Goal: Information Seeking & Learning: Learn about a topic

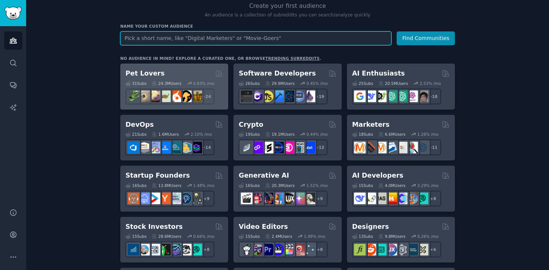
scroll to position [349, 0]
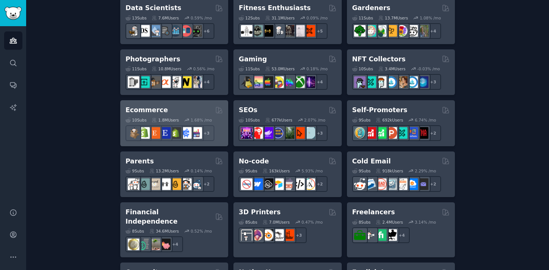
click at [180, 111] on div "Ecommerce Curated by GummySearch" at bounding box center [175, 109] width 98 height 9
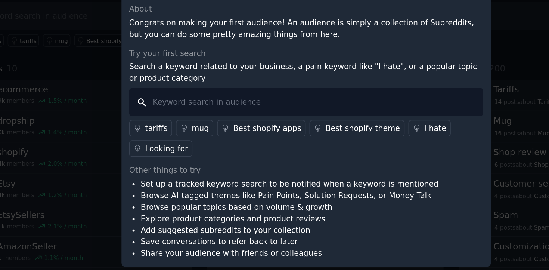
click at [223, 120] on input "text" at bounding box center [274, 121] width 241 height 19
type input "fraud"
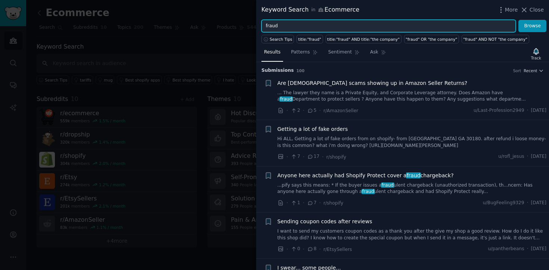
drag, startPoint x: 303, startPoint y: 22, endPoint x: 230, endPoint y: 22, distance: 72.9
click at [230, 22] on div "Keyword Search in Ecommerce More Close fraud Browse Search Tips title:"fraud" t…" at bounding box center [274, 135] width 549 height 270
drag, startPoint x: 305, startPoint y: 30, endPoint x: 258, endPoint y: 30, distance: 46.7
click at [258, 30] on div "fraud Browse" at bounding box center [402, 26] width 293 height 13
type input "f"
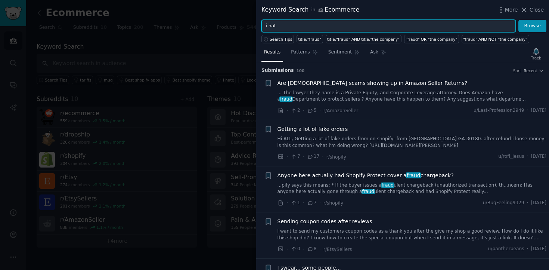
type input "i hate"
drag, startPoint x: 286, startPoint y: 27, endPoint x: 241, endPoint y: 24, distance: 45.3
click at [241, 24] on div "Keyword Search in Ecommerce More Close i hate Browse Search Tips title:"fraud" …" at bounding box center [274, 135] width 549 height 270
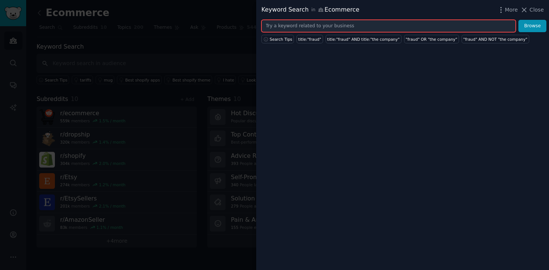
type input "I"
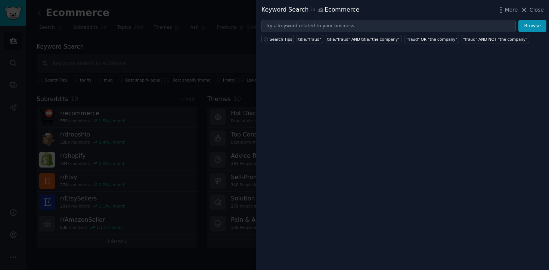
click at [78, 77] on div at bounding box center [274, 135] width 549 height 270
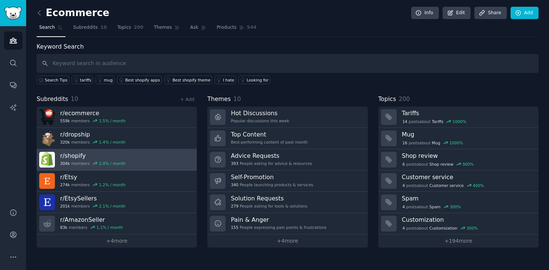
click at [79, 155] on h3 "r/ shopify" at bounding box center [92, 156] width 65 height 8
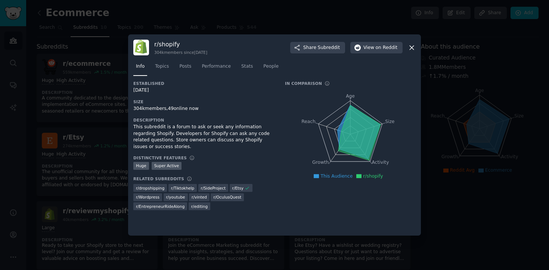
click at [471, 71] on div at bounding box center [274, 135] width 549 height 270
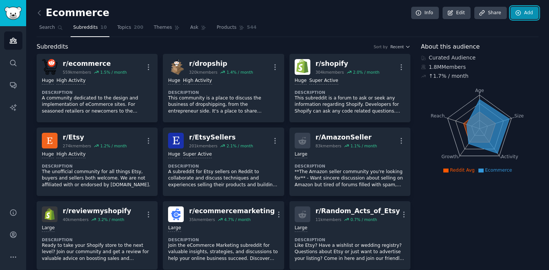
click at [520, 13] on link "Add" at bounding box center [525, 13] width 28 height 13
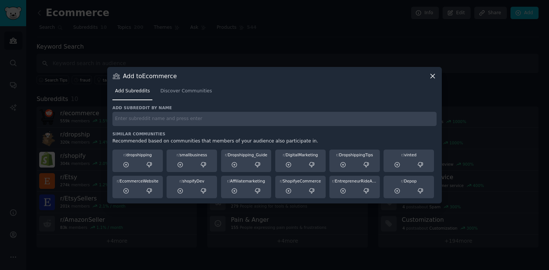
click at [511, 75] on div at bounding box center [274, 135] width 549 height 270
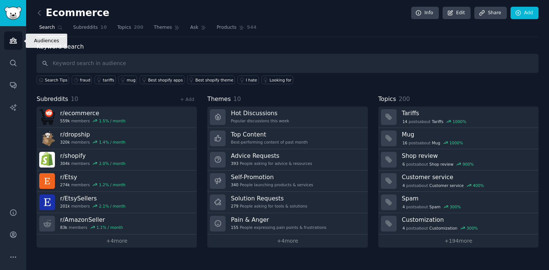
click at [13, 41] on icon "Sidebar" at bounding box center [13, 41] width 8 height 8
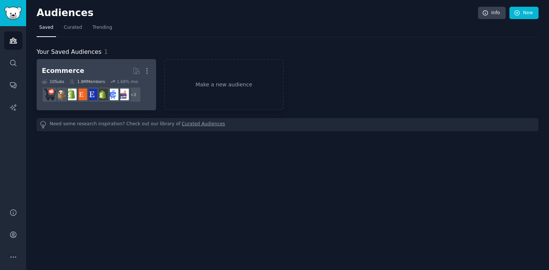
click at [82, 69] on h2 "Ecommerce More" at bounding box center [96, 70] width 109 height 13
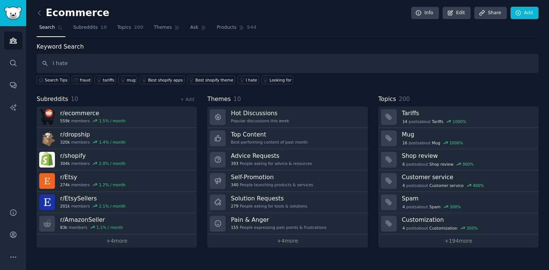
type input "I hate"
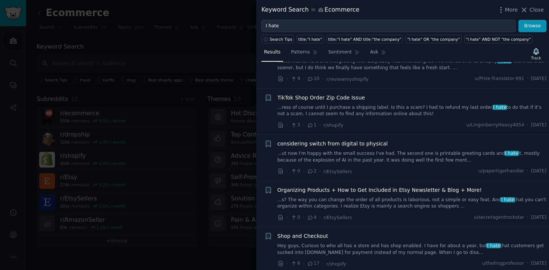
scroll to position [407, 0]
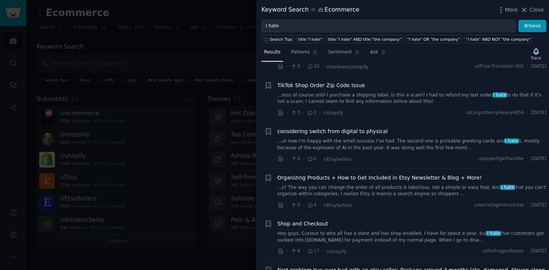
click at [183, 57] on div at bounding box center [274, 135] width 549 height 270
